Goal: Check status: Check status

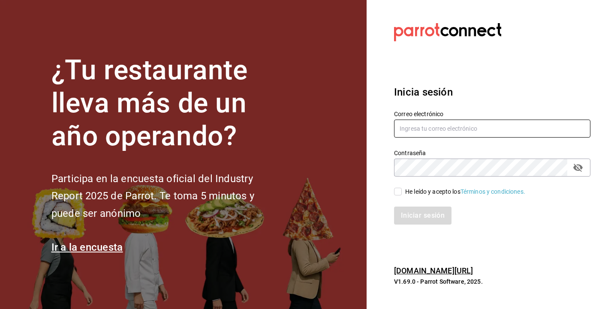
type input "alicia@tanquegroup.com"
click at [401, 192] on input "He leído y acepto los Términos y condiciones." at bounding box center [398, 192] width 8 height 8
checkbox input "true"
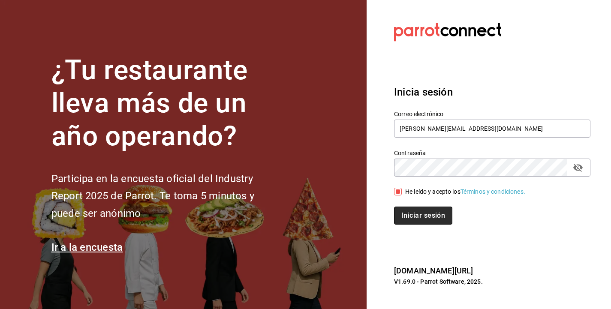
click at [422, 217] on button "Iniciar sesión" at bounding box center [423, 216] width 58 height 18
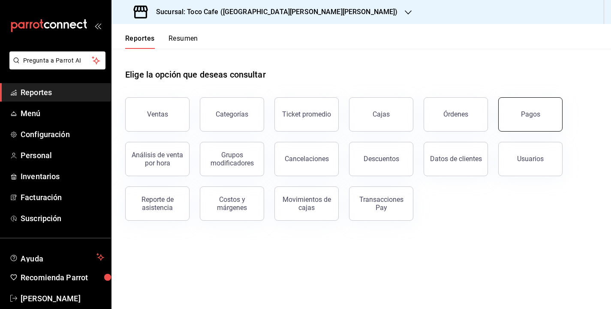
click at [527, 115] on div "Pagos" at bounding box center [530, 114] width 19 height 8
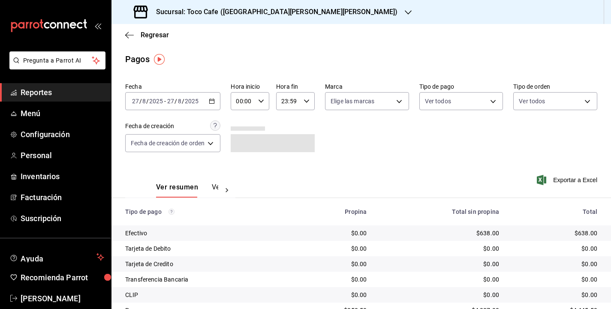
click at [457, 154] on div "Fecha [DATE] [DATE] - [DATE] [DATE] Hora inicio 00:00 Hora inicio Hora fin 23:5…" at bounding box center [361, 120] width 472 height 83
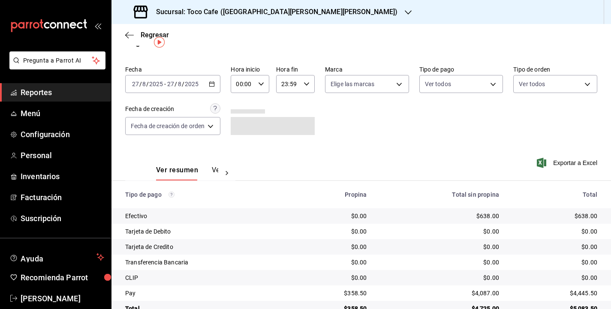
scroll to position [38, 0]
